Goal: Information Seeking & Learning: Understand process/instructions

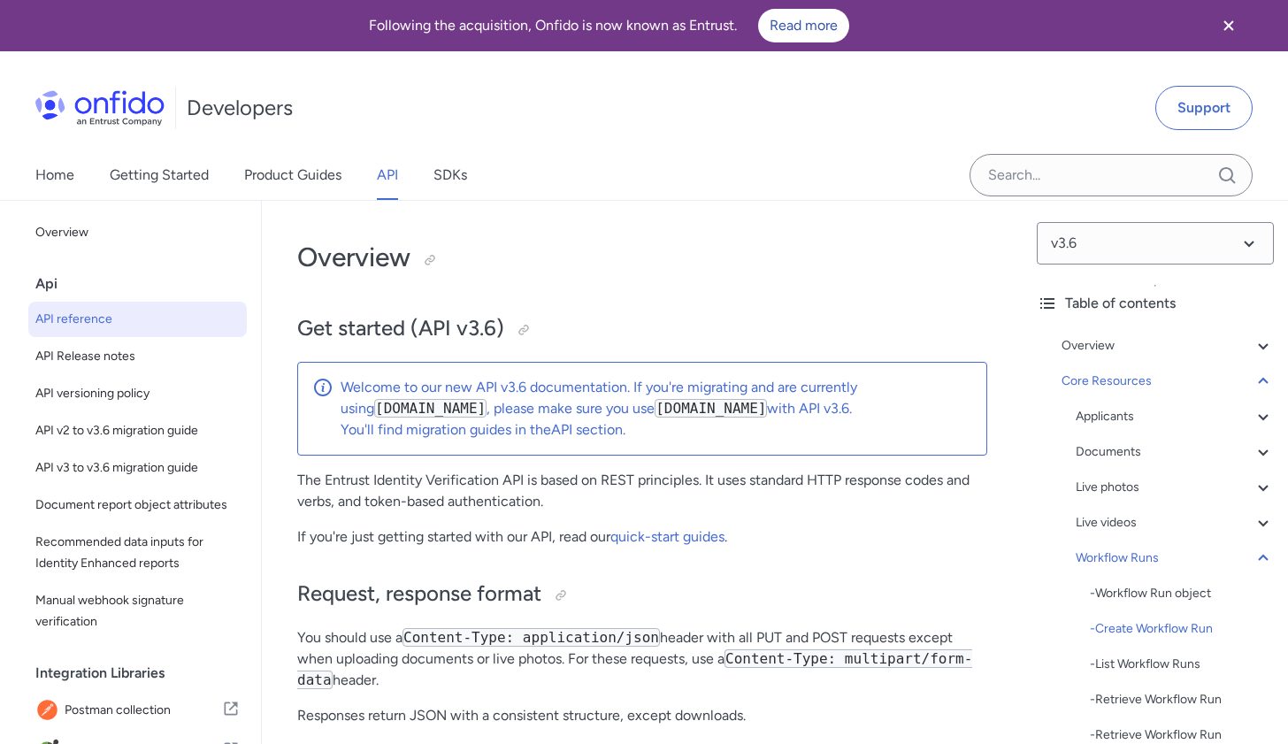
select select "bash"
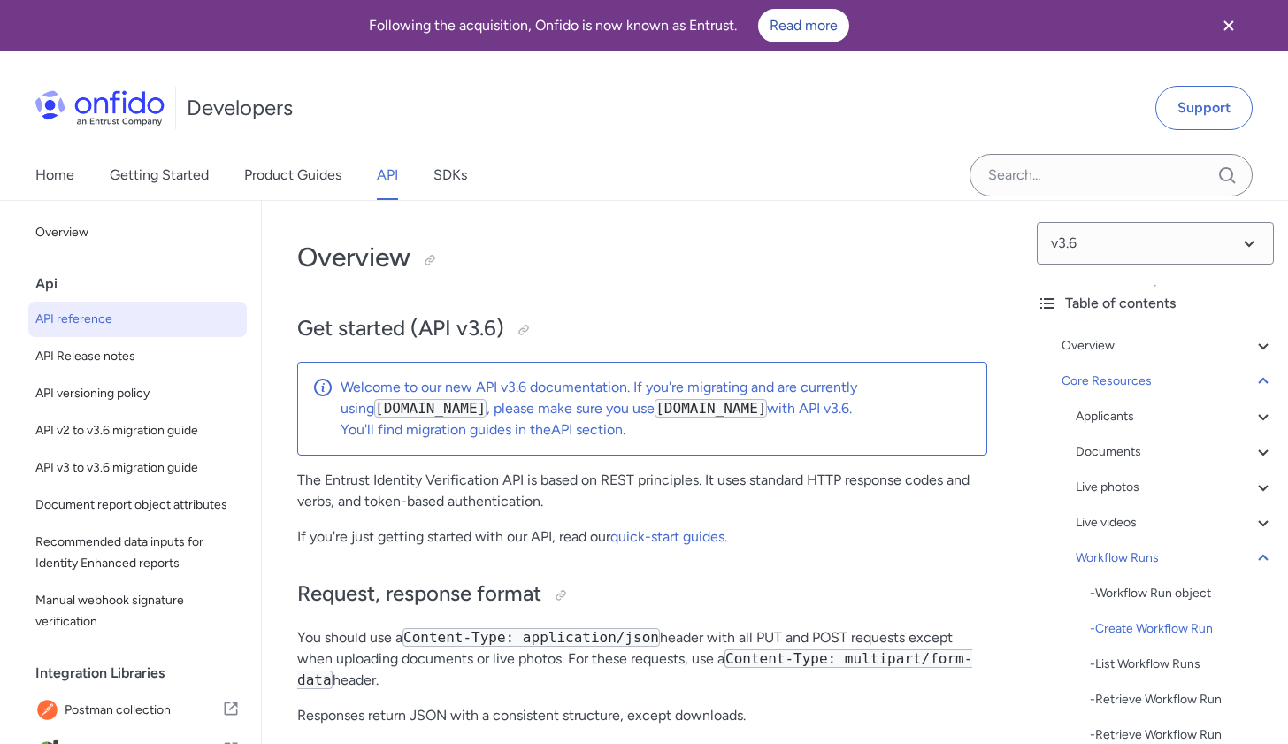
select select "bash"
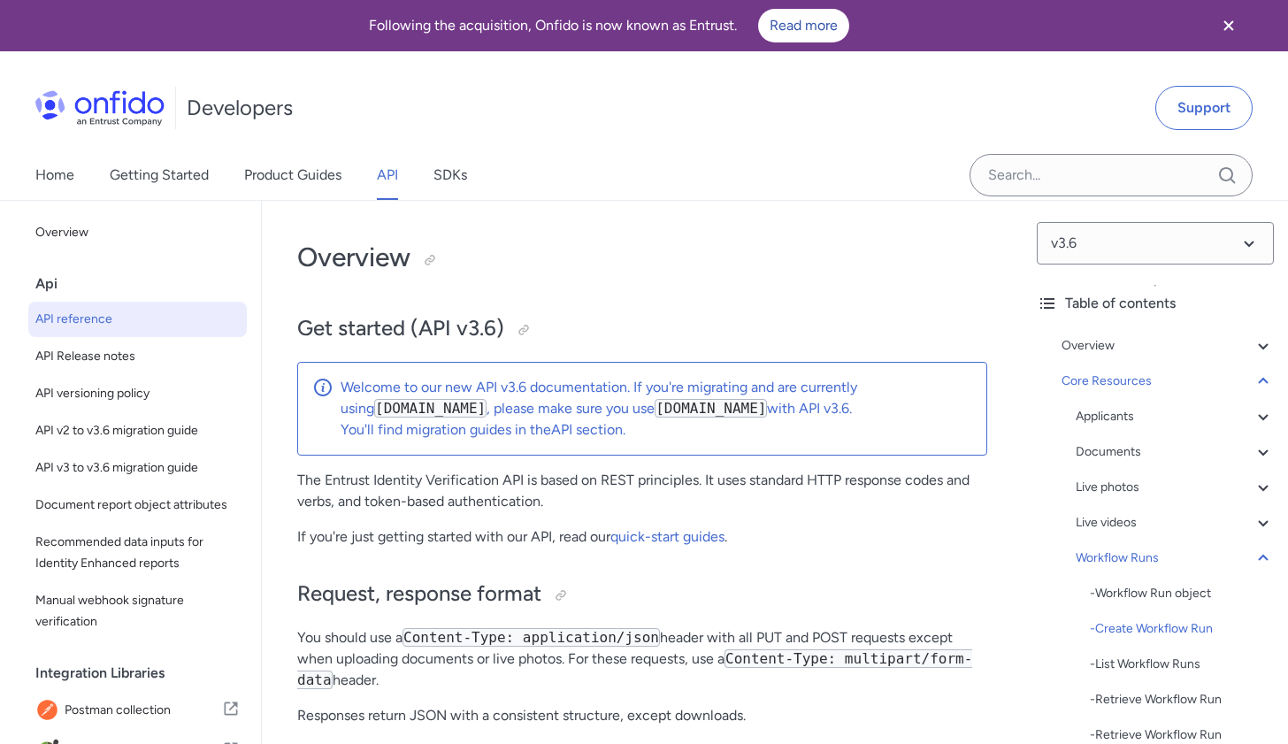
select select "bash"
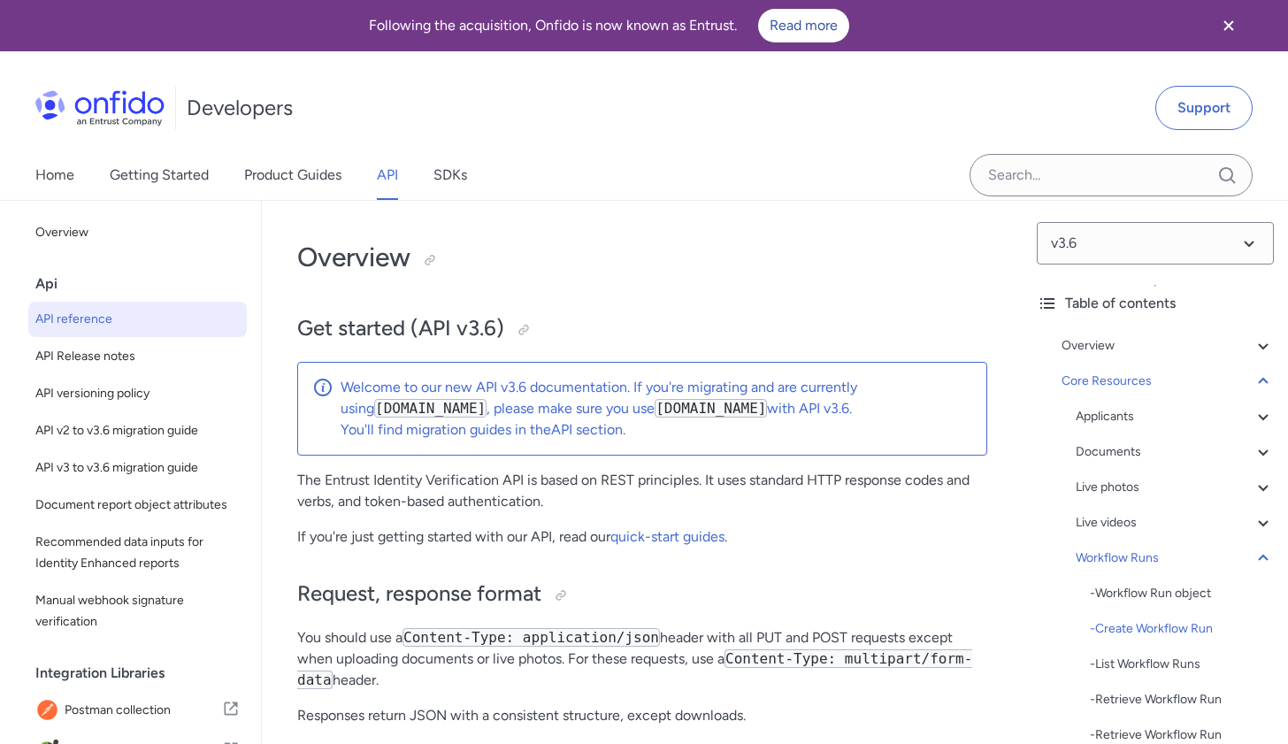
select select "bash"
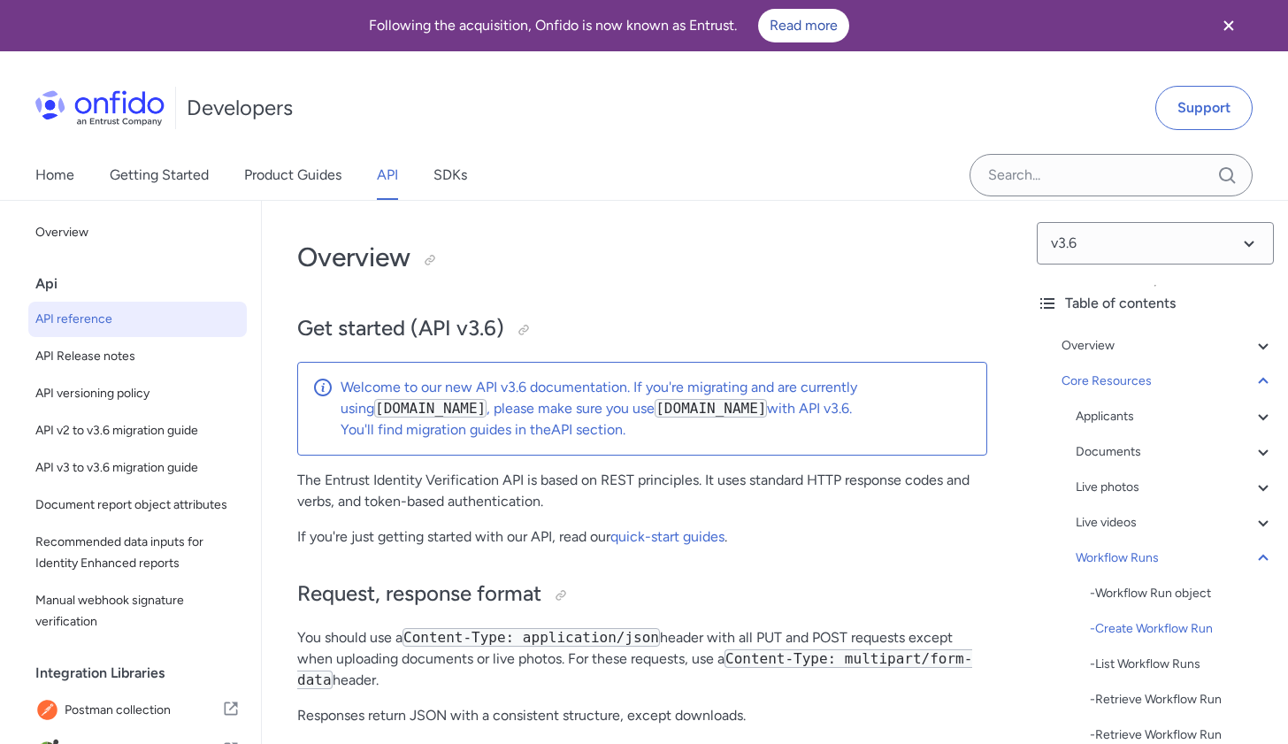
select select "bash"
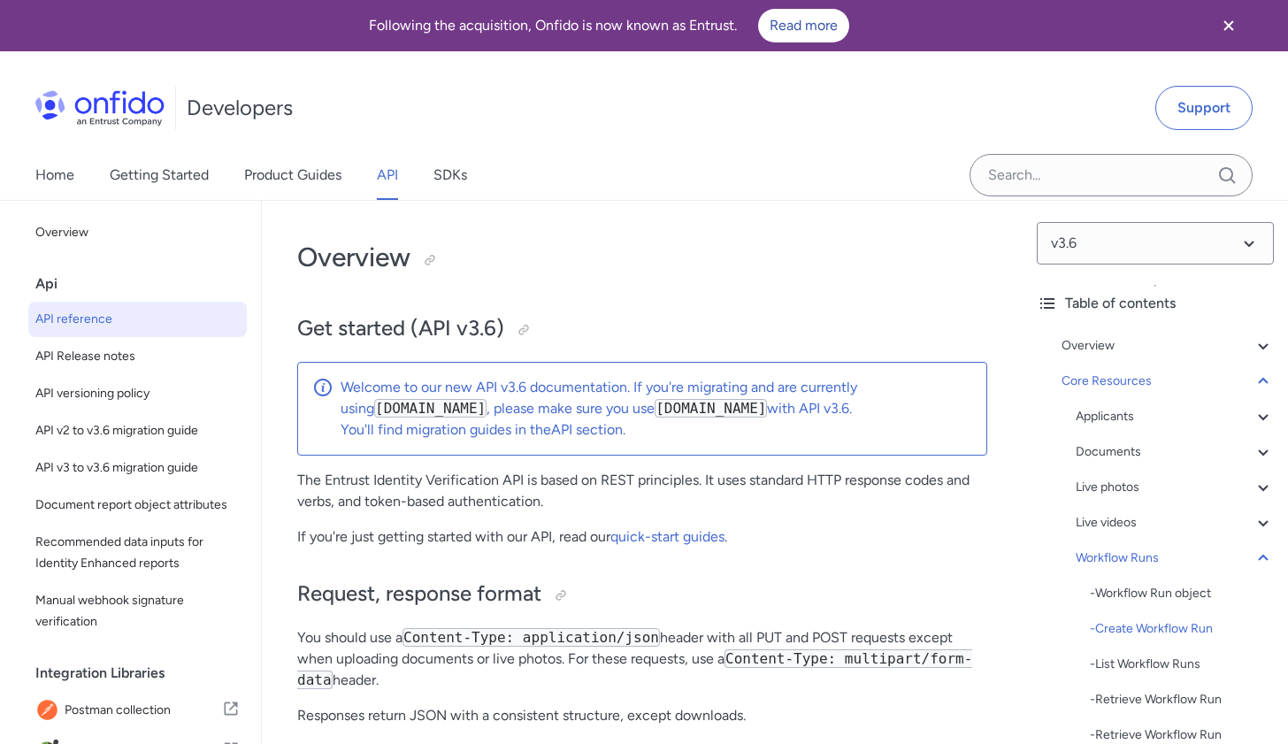
select select "bash"
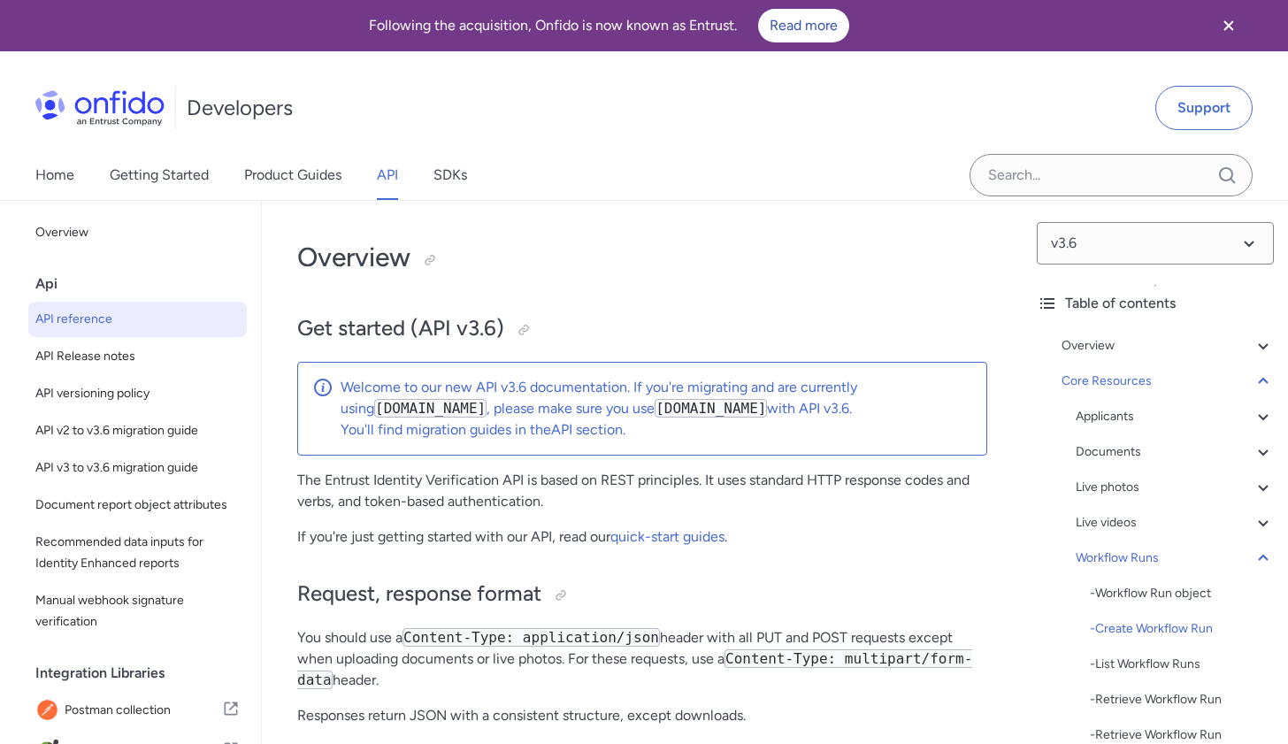
select select "bash"
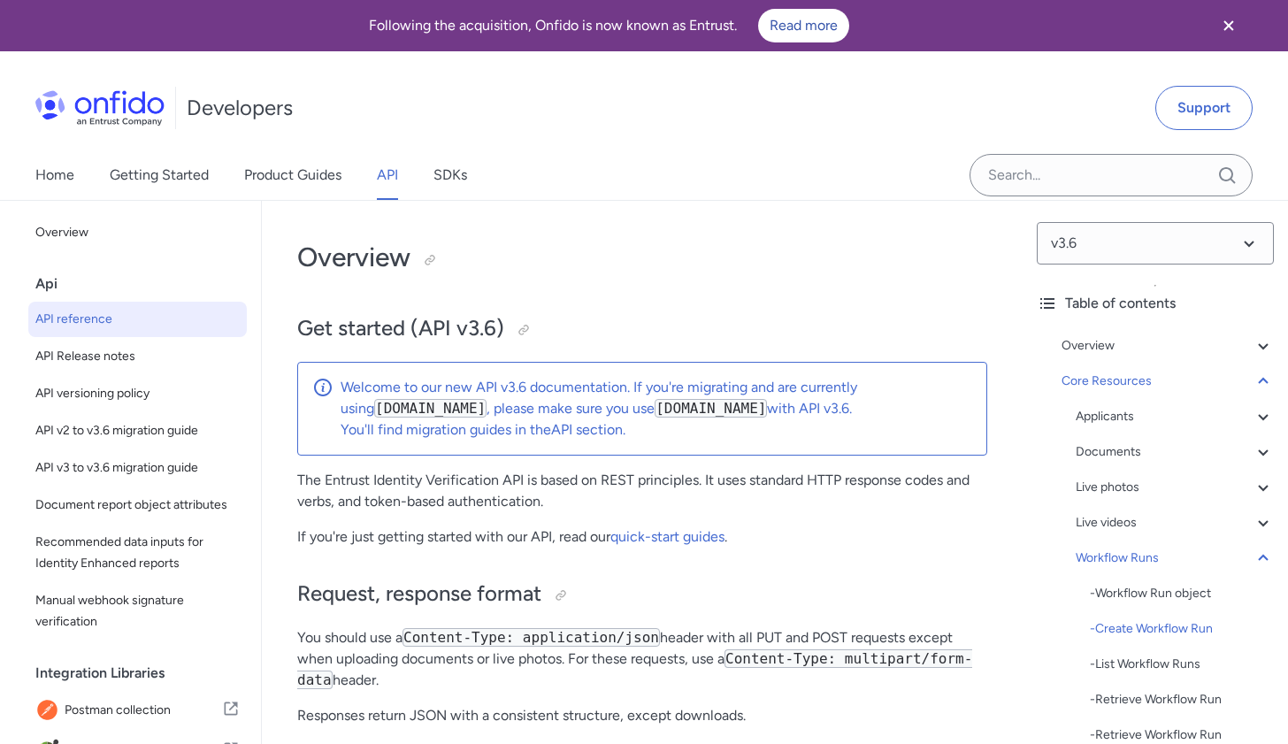
select select "bash"
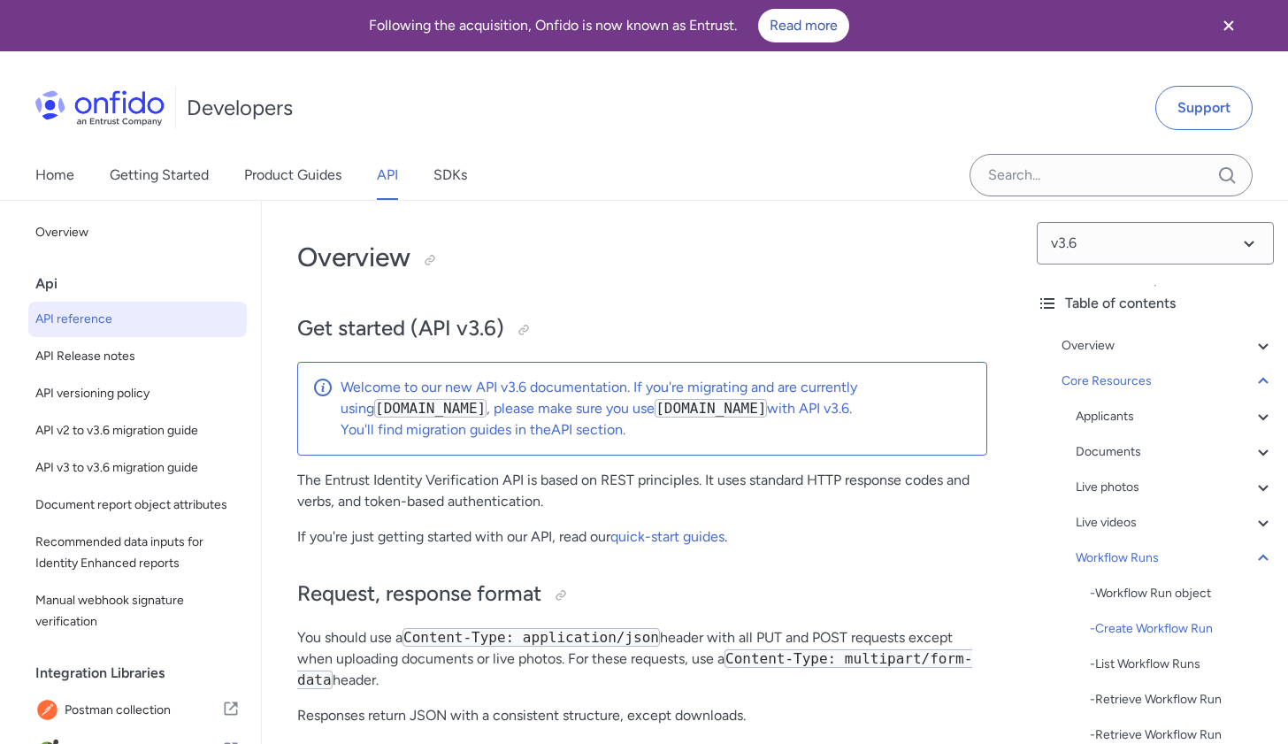
select select "bash"
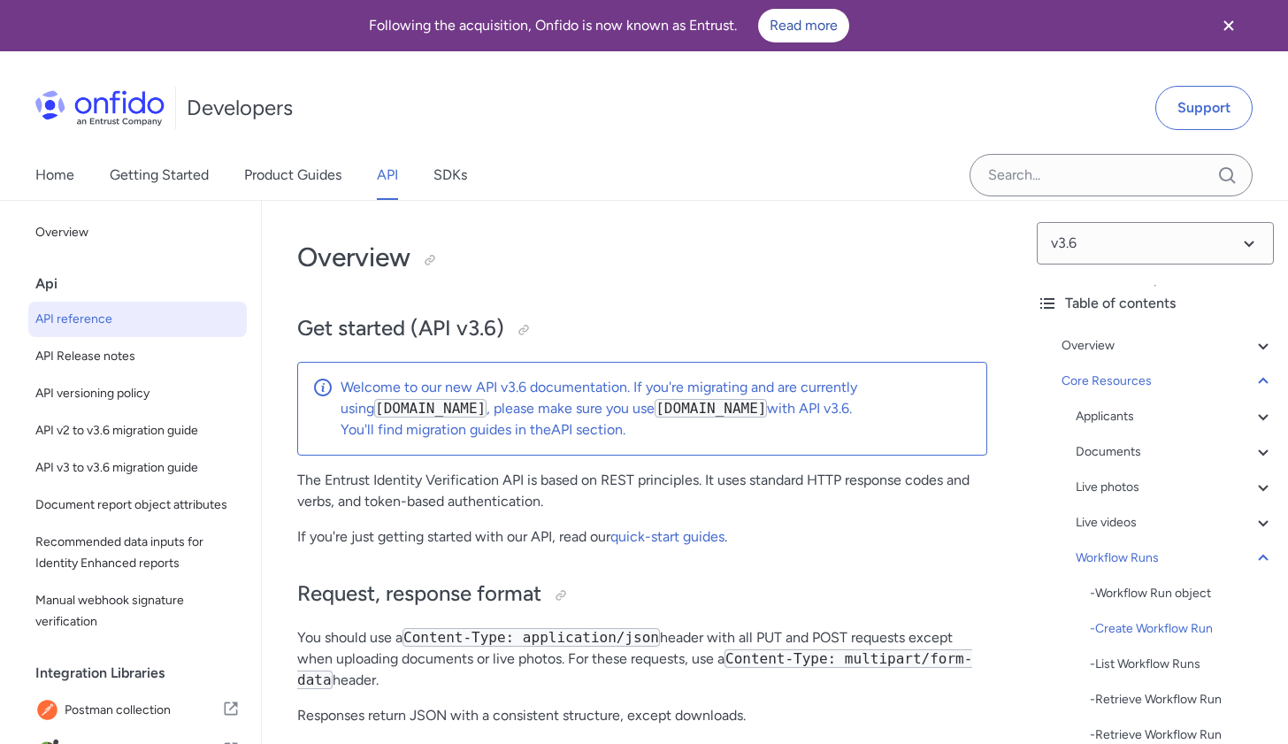
select select "bash"
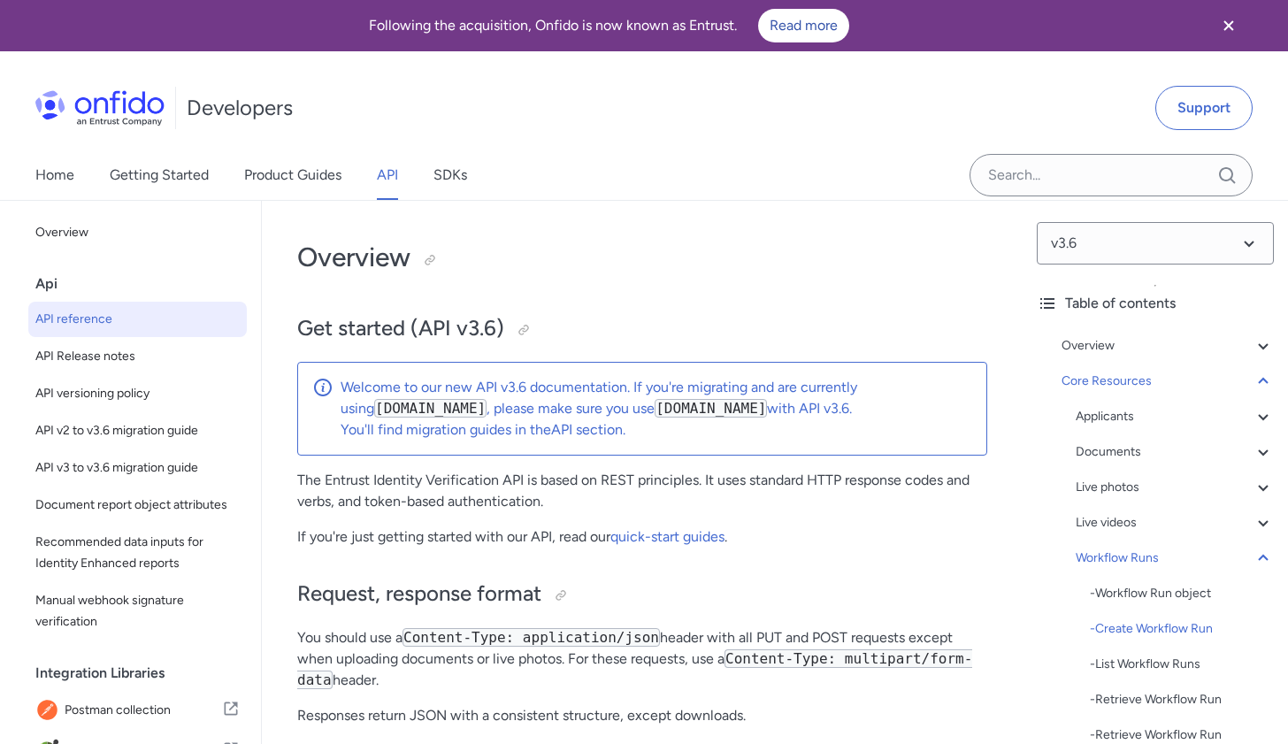
select select "bash"
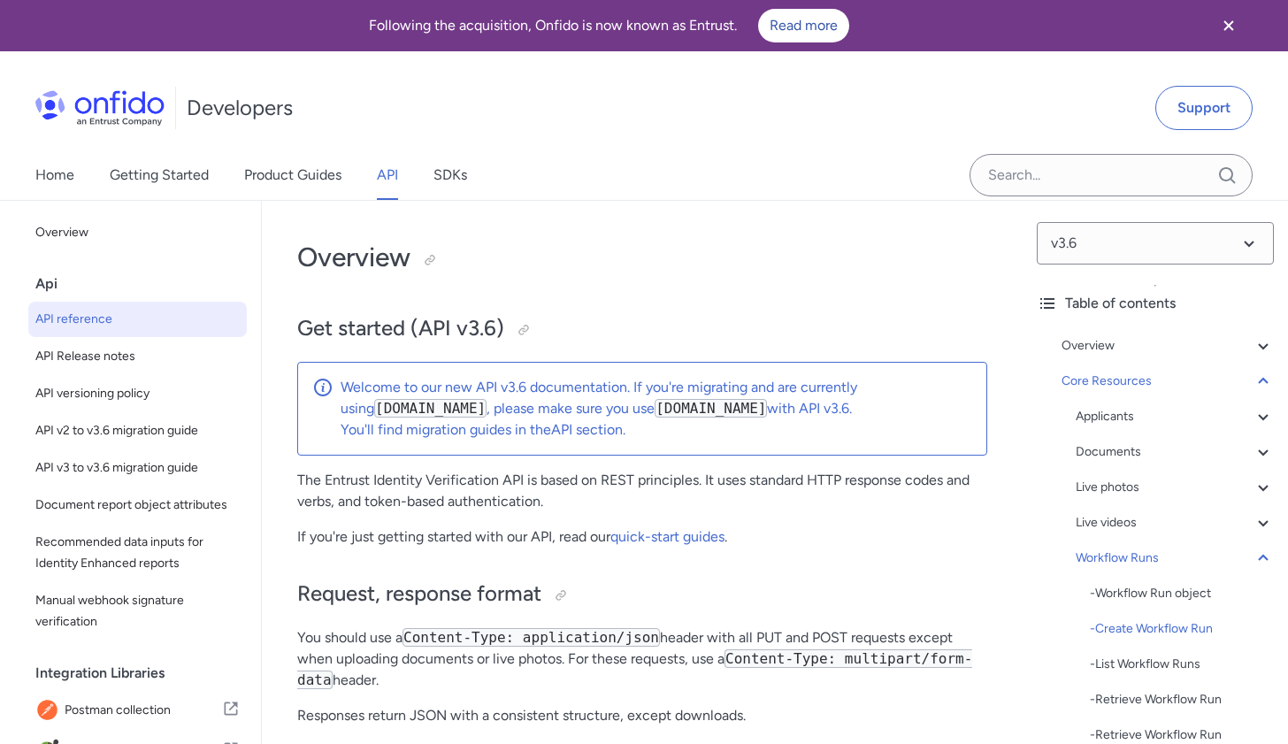
select select "bash"
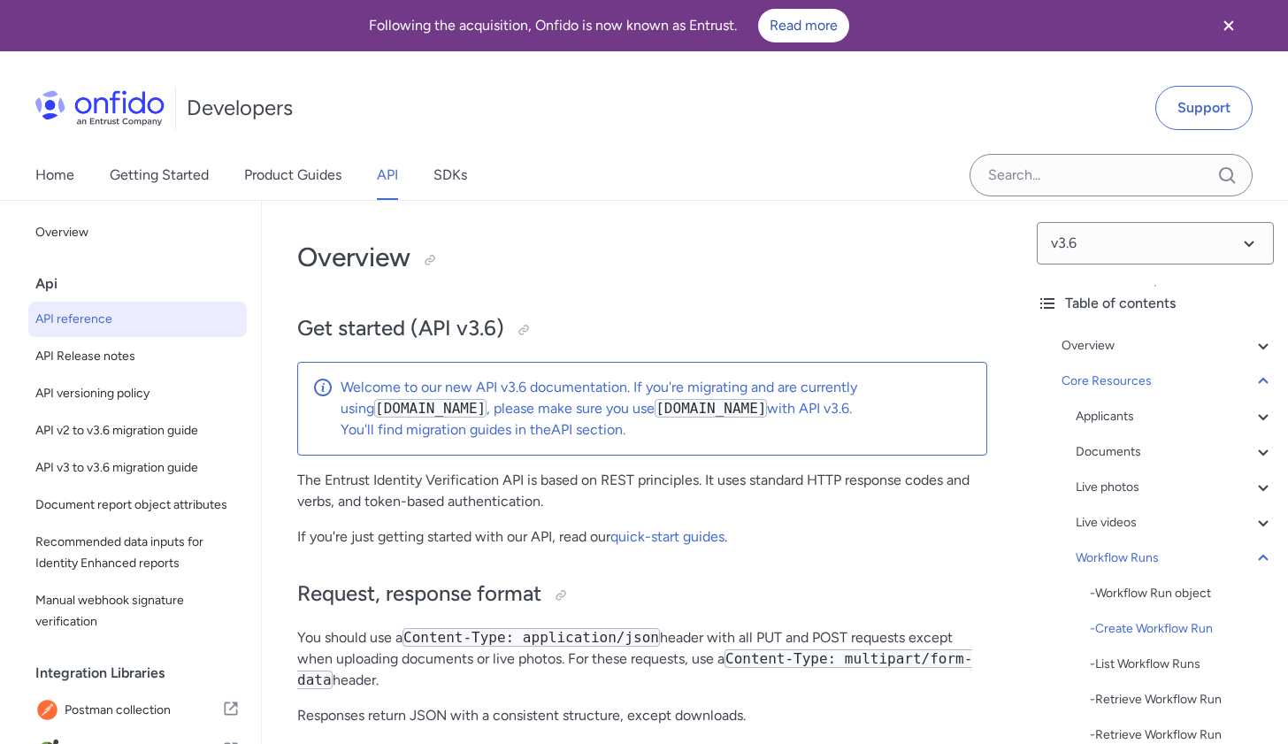
select select "bash"
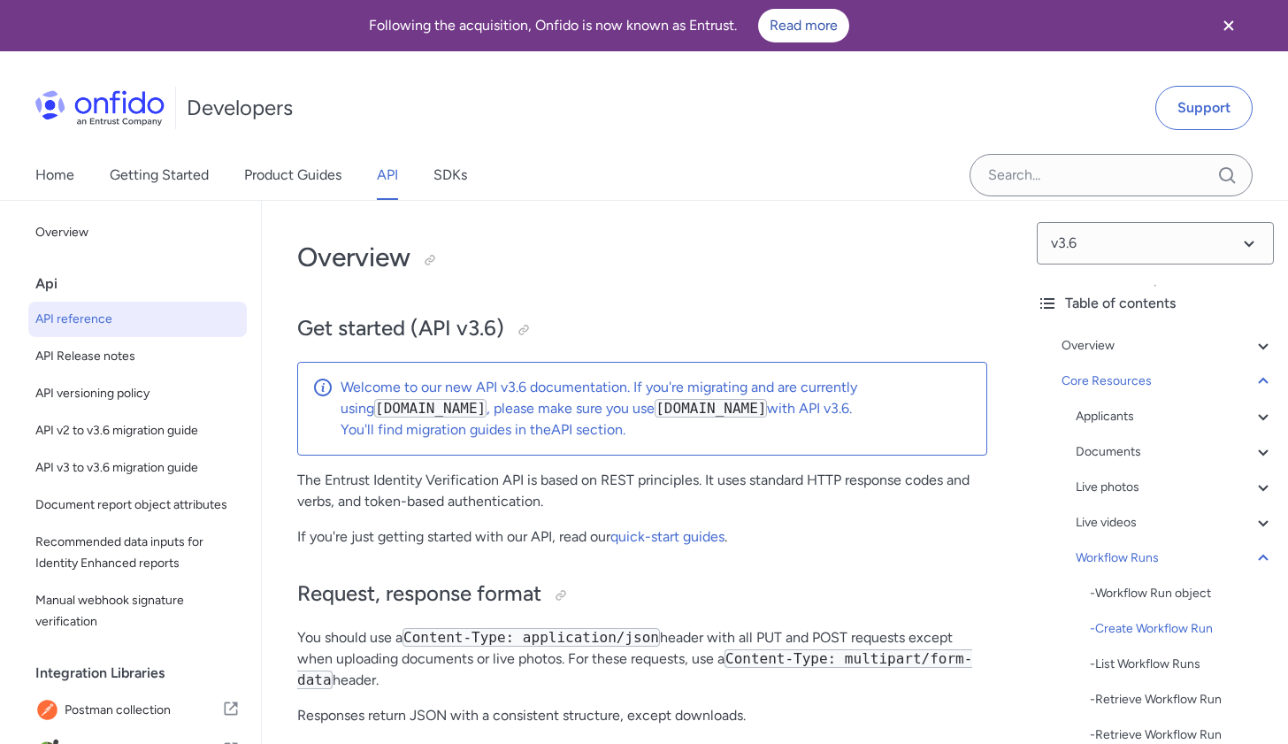
select select "bash"
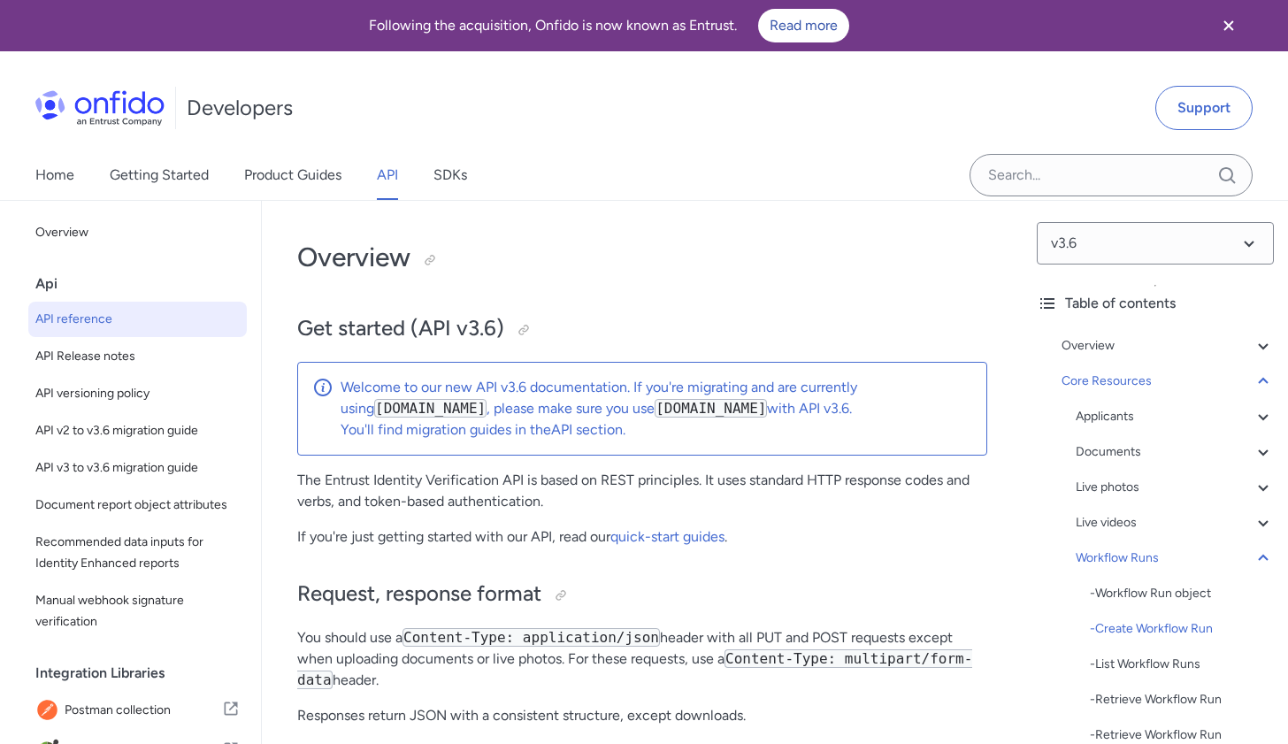
select select "bash"
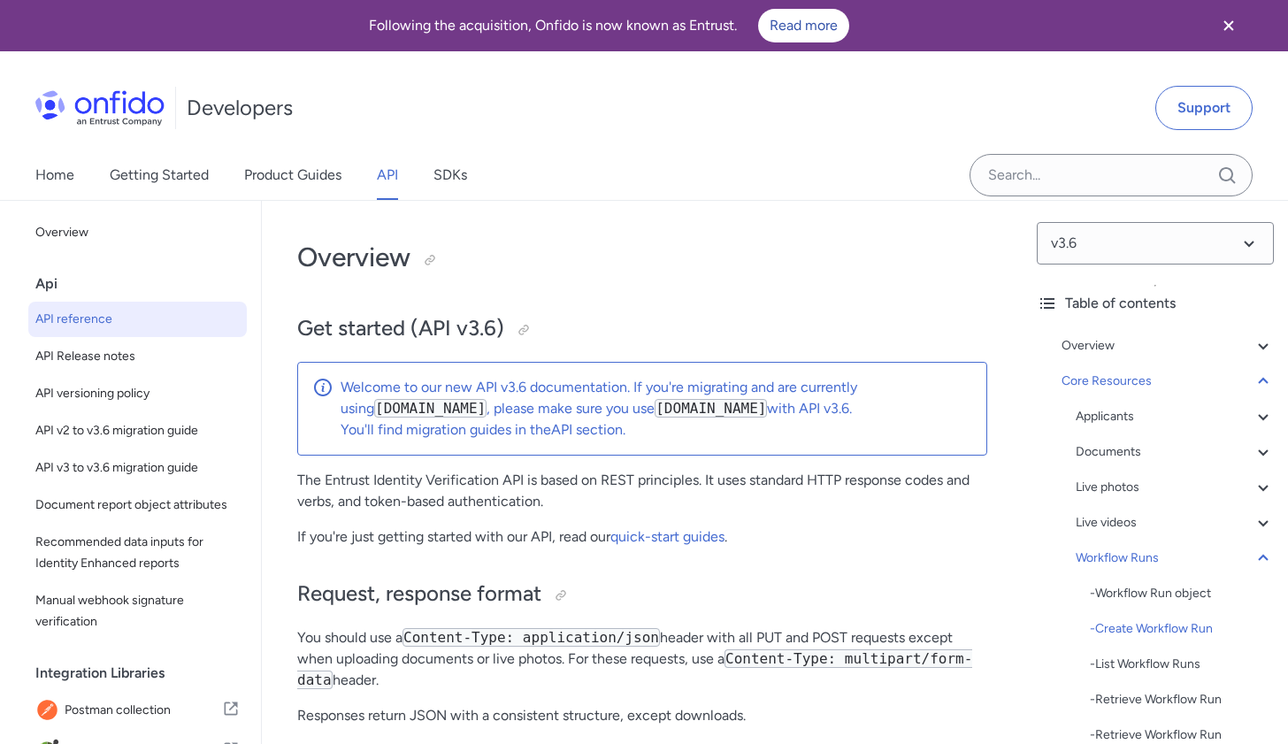
select select "bash"
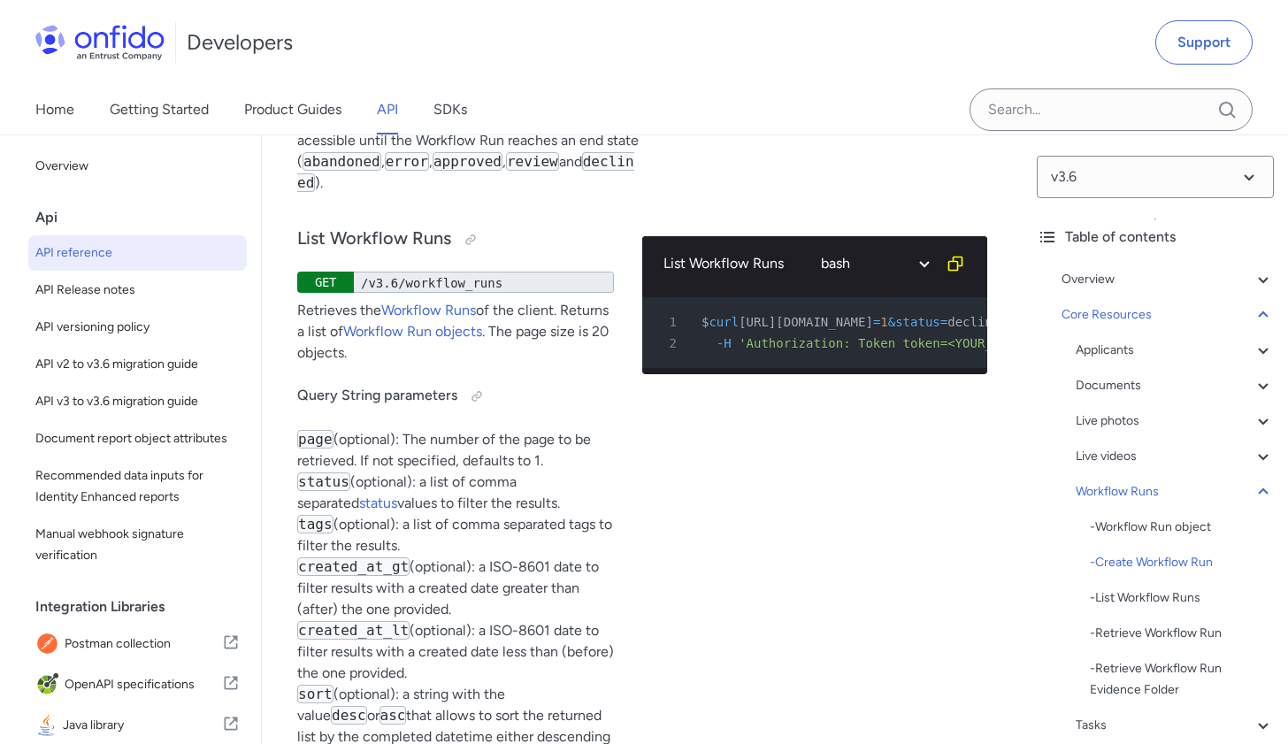
scroll to position [50527, 0]
